Goal: Task Accomplishment & Management: Manage account settings

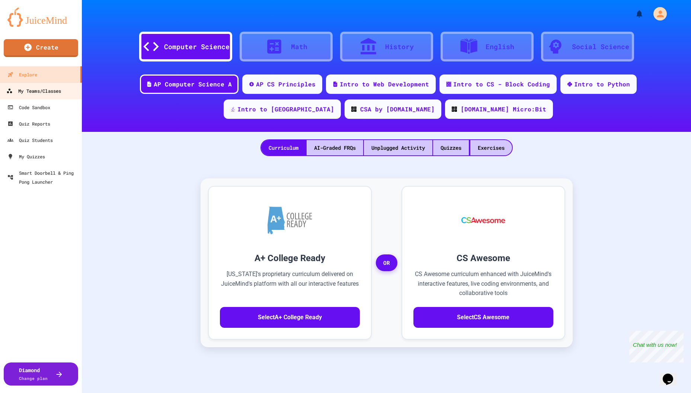
click at [43, 91] on div "My Teams/Classes" at bounding box center [33, 90] width 55 height 9
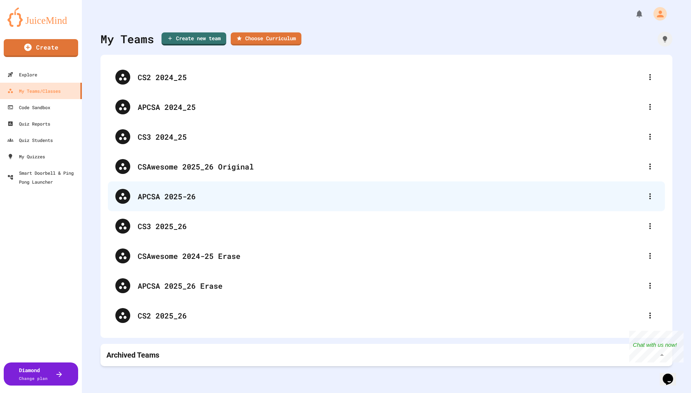
click at [159, 197] on div "APCSA 2025-26" at bounding box center [390, 196] width 505 height 11
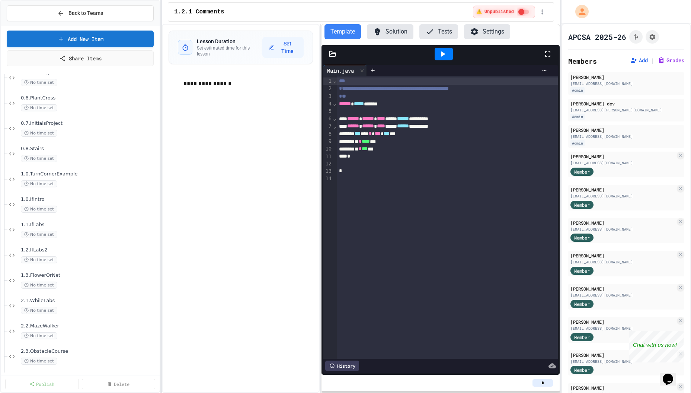
scroll to position [223, 0]
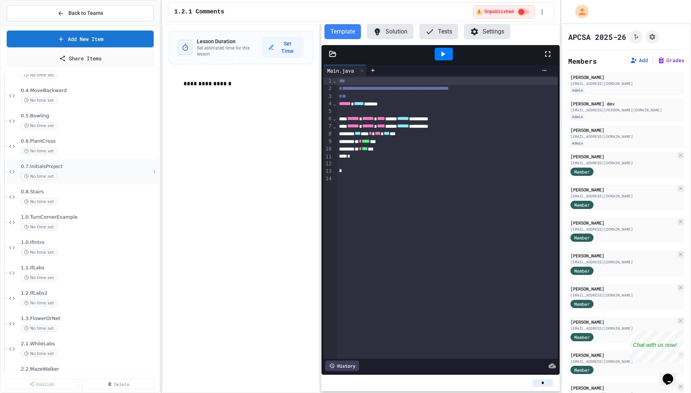
click at [61, 165] on span "0.7.InitialsProject" at bounding box center [86, 166] width 130 height 6
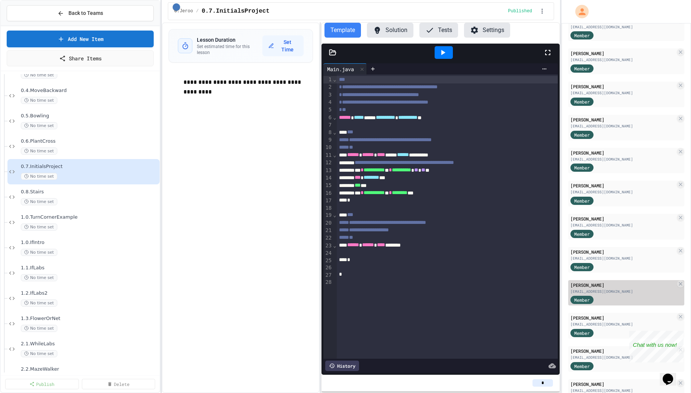
scroll to position [782, 0]
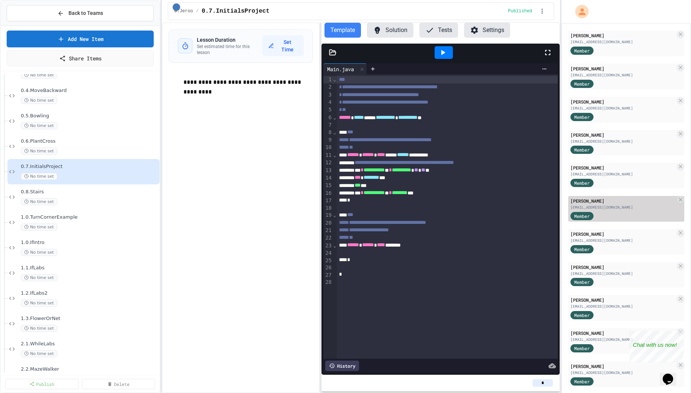
click at [610, 207] on div "[EMAIL_ADDRESS][DOMAIN_NAME]" at bounding box center [623, 207] width 105 height 6
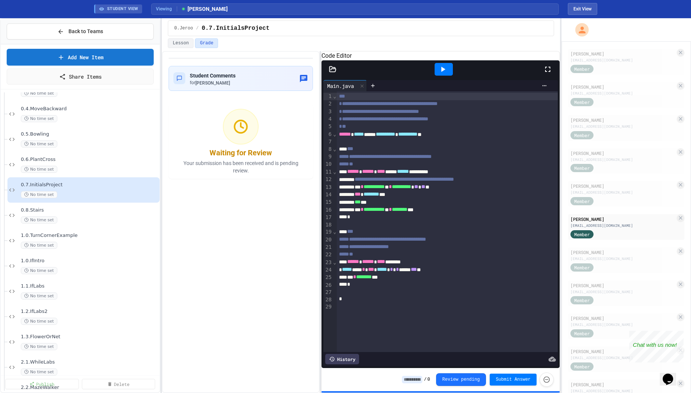
click at [446, 74] on icon at bounding box center [442, 69] width 9 height 9
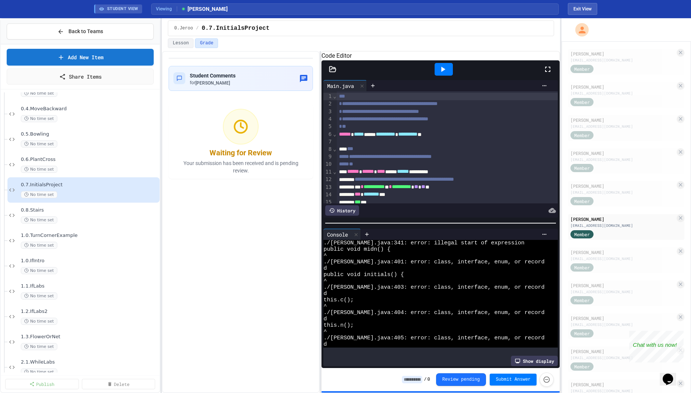
click at [335, 71] on icon at bounding box center [333, 68] width 6 height 5
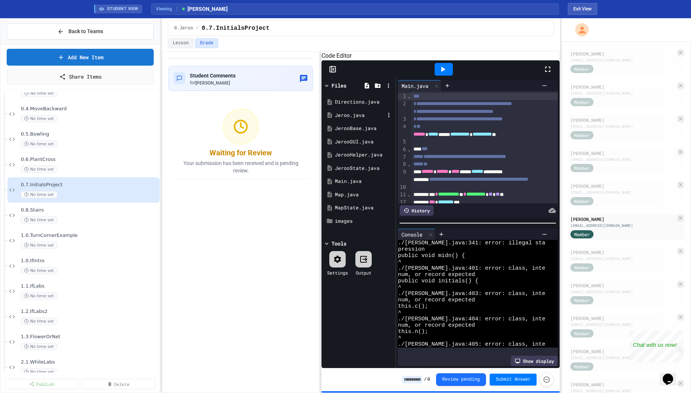
click at [352, 119] on div "Jeroo.java" at bounding box center [360, 115] width 50 height 7
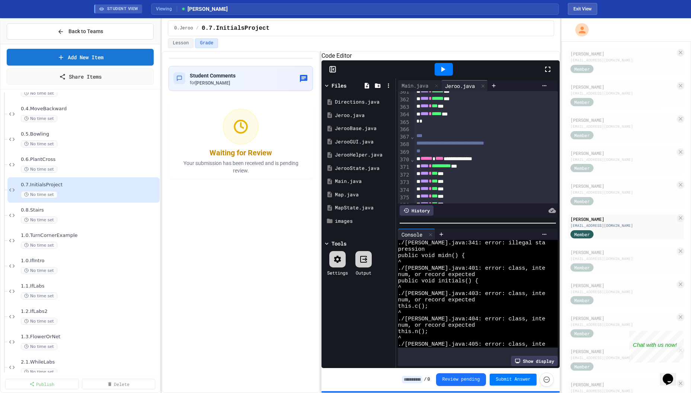
scroll to position [2548, 0]
